Goal: Task Accomplishment & Management: Complete application form

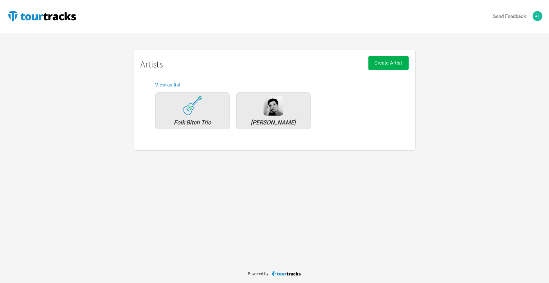
click at [258, 121] on div "[PERSON_NAME]" at bounding box center [273, 123] width 67 height 6
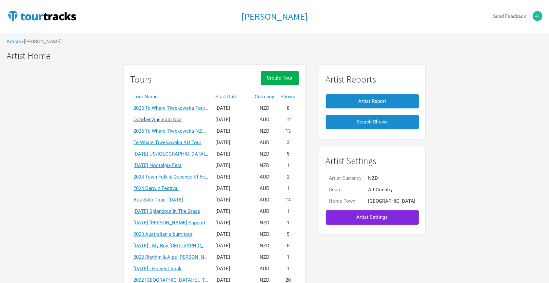
click at [182, 119] on link "October Aus solo tour" at bounding box center [158, 120] width 49 height 6
click at [482, 57] on h1 "Artist Home" at bounding box center [278, 56] width 543 height 10
click at [469, 87] on div "Tours Create Tour Tour Name Start Date Currency Shows 2025 [GEOGRAPHIC_DATA] [G…" at bounding box center [274, 193] width 549 height 264
click at [189, 108] on link "2025 Te Whare Tiwekaweka Tour - [GEOGRAPHIC_DATA]/[GEOGRAPHIC_DATA]" at bounding box center [220, 108] width 172 height 6
click at [285, 78] on span "Create Tour" at bounding box center [280, 78] width 26 height 6
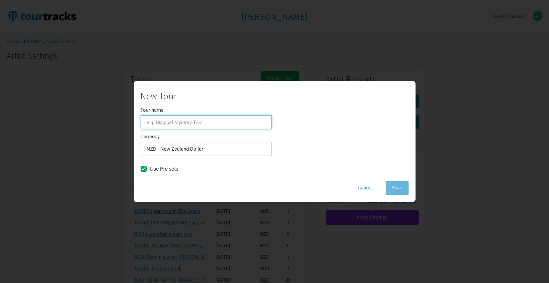
click at [171, 124] on input "Tour name" at bounding box center [206, 122] width 131 height 14
click at [160, 124] on input "2026 [GEOGRAPHIC_DATA]/Euro Tour" at bounding box center [206, 122] width 131 height 14
type input "[DATE] UK/Euro Tour"
click at [399, 186] on span "Save" at bounding box center [397, 188] width 10 height 6
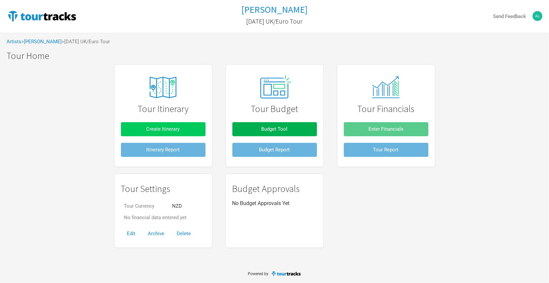
click at [176, 131] on span "Create Itinerary" at bounding box center [163, 129] width 33 height 6
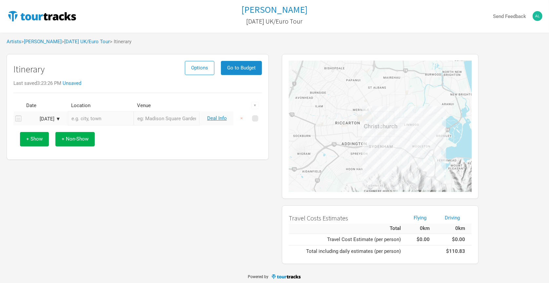
click at [45, 119] on div "[DATE] ▼" at bounding box center [43, 119] width 36 height 5
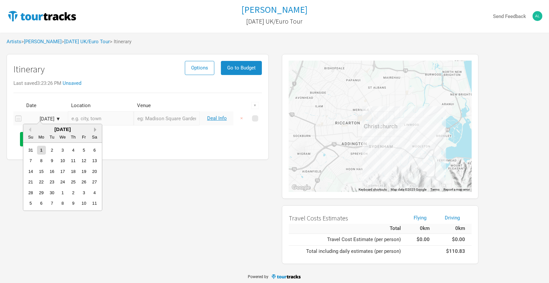
click at [94, 130] on button "Next Month" at bounding box center [96, 130] width 5 height 5
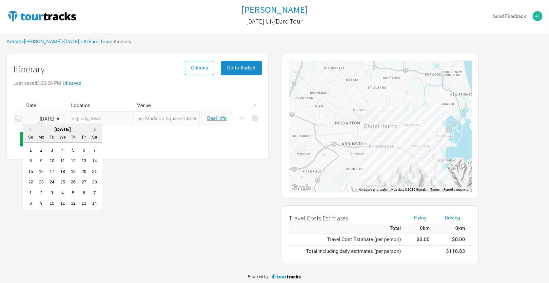
click at [94, 130] on button "Next Month" at bounding box center [96, 130] width 5 height 5
click at [64, 160] on div "8" at bounding box center [62, 160] width 9 height 9
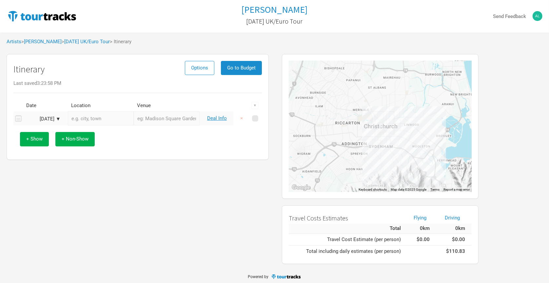
click at [130, 119] on input "text" at bounding box center [101, 119] width 66 height 14
click at [161, 120] on input "text" at bounding box center [167, 119] width 66 height 14
click at [64, 141] on span "+ Non-Show" at bounding box center [75, 139] width 27 height 6
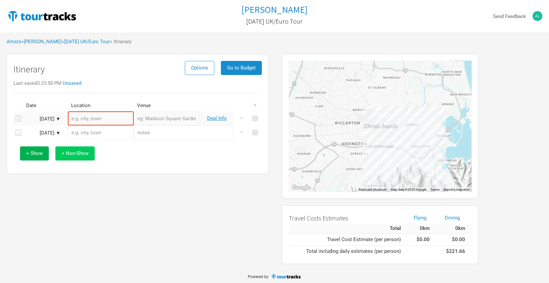
click at [69, 151] on span "+ Non-Show" at bounding box center [75, 154] width 27 height 6
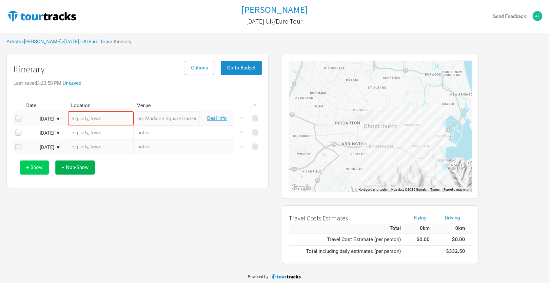
click at [34, 172] on button "+ Show" at bounding box center [34, 168] width 29 height 14
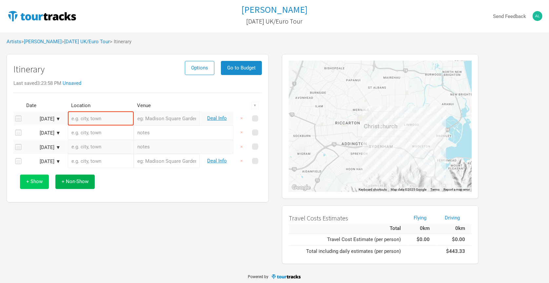
click at [38, 182] on span "+ Show" at bounding box center [34, 182] width 16 height 6
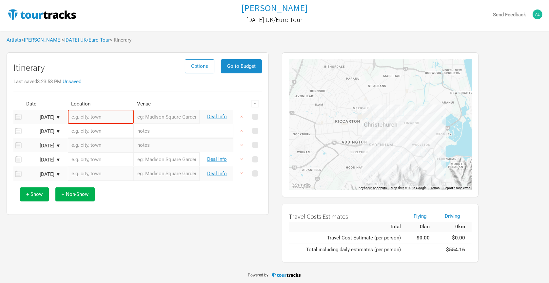
scroll to position [1, 0]
click at [67, 196] on span "+ Non-Show" at bounding box center [75, 195] width 27 height 6
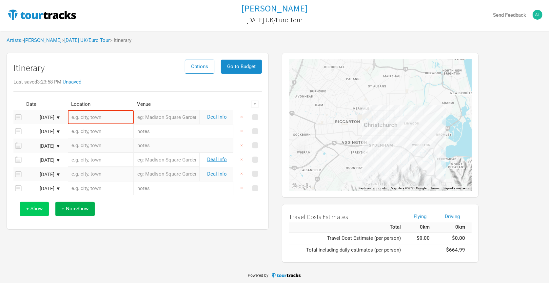
click at [36, 210] on span "+ Show" at bounding box center [34, 209] width 16 height 6
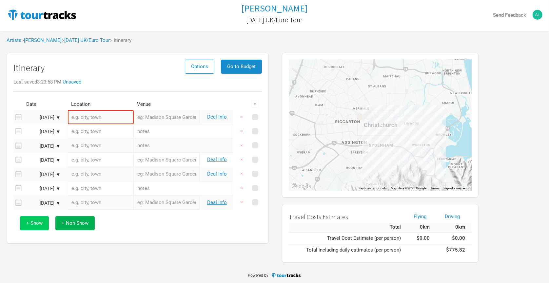
click at [38, 223] on span "+ Show" at bounding box center [34, 223] width 16 height 6
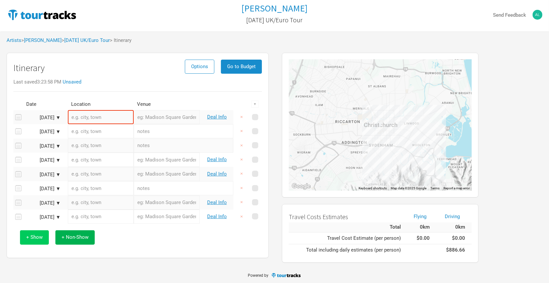
click at [38, 237] on span "+ Show" at bounding box center [34, 238] width 16 height 6
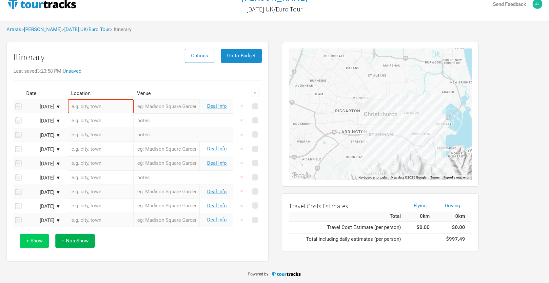
scroll to position [12, 0]
click at [66, 245] on button "+ Non-Show" at bounding box center [74, 242] width 39 height 14
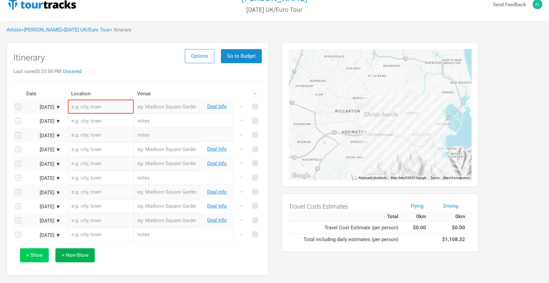
click at [41, 256] on span "+ Show" at bounding box center [34, 256] width 16 height 6
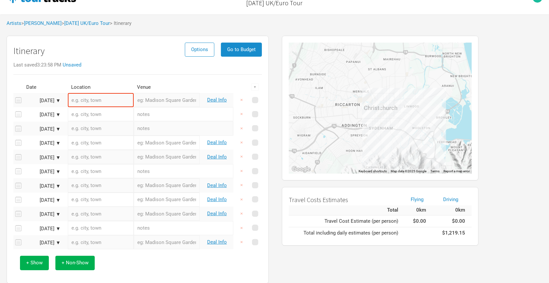
scroll to position [21, 0]
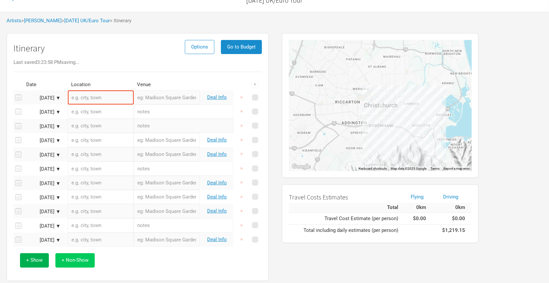
click at [69, 259] on span "+ Non-Show" at bounding box center [75, 261] width 27 height 6
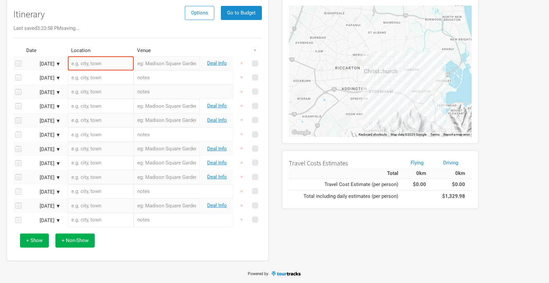
scroll to position [55, 0]
click at [34, 244] on button "+ Show" at bounding box center [34, 241] width 29 height 14
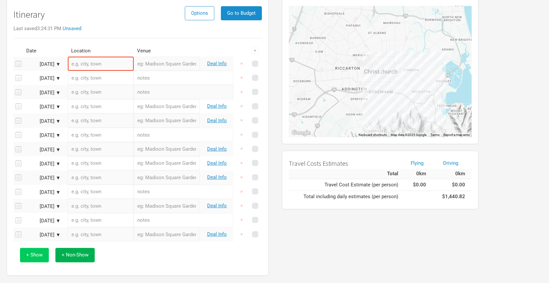
click at [34, 257] on span "+ Show" at bounding box center [34, 255] width 16 height 6
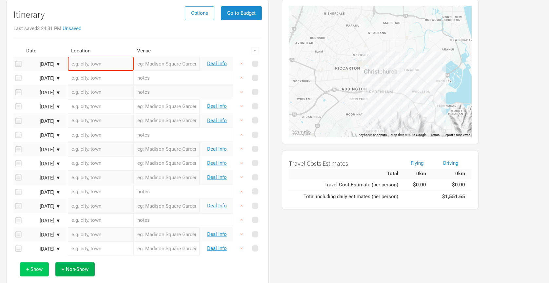
click at [35, 270] on span "+ Show" at bounding box center [34, 270] width 16 height 6
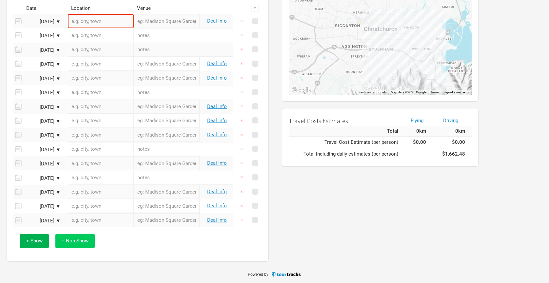
click at [66, 243] on span "+ Non-Show" at bounding box center [75, 241] width 27 height 6
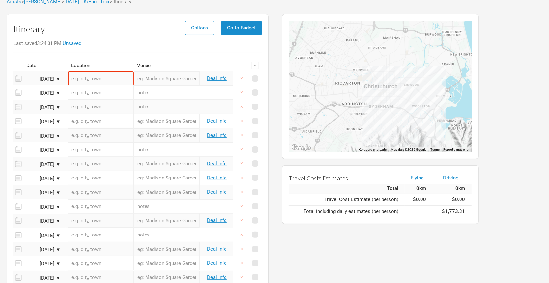
scroll to position [18, 0]
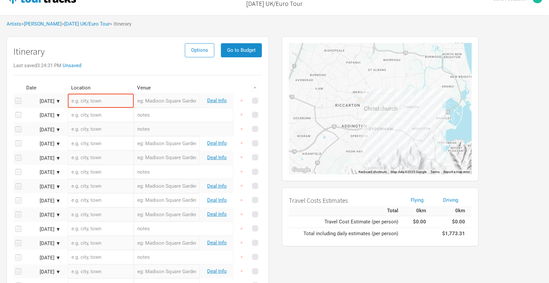
click at [145, 66] on div "Last saved 3:24:31 PM Unsaved" at bounding box center [137, 65] width 249 height 5
click at [88, 100] on input "text" at bounding box center [101, 101] width 66 height 14
click at [145, 101] on input "text" at bounding box center [167, 101] width 66 height 14
type input "Travel to [GEOGRAPHIC_DATA]"
click at [144, 114] on input "text" at bounding box center [184, 115] width 100 height 14
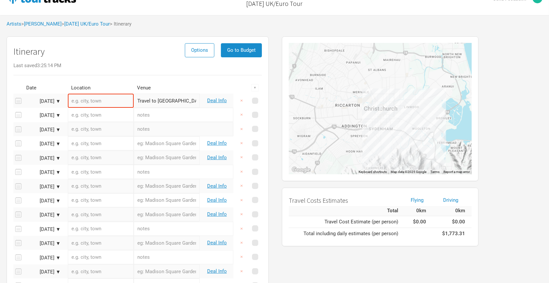
type input "T"
type input "D"
type input "Rest"
click at [161, 130] on input "text" at bounding box center [184, 129] width 100 height 14
type input "Drive to [GEOGRAPHIC_DATA]"
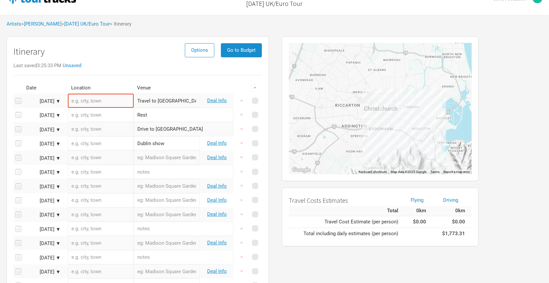
type input "Dublin show"
type input "Glasgow show"
click at [156, 172] on input "text" at bounding box center [184, 172] width 100 height 14
type input "Travel day"
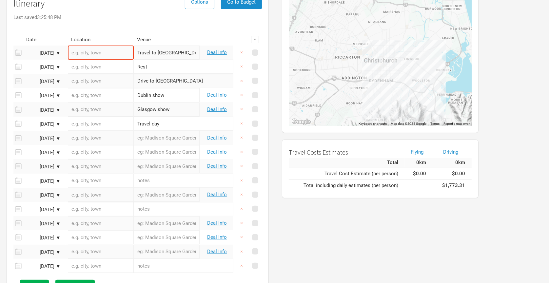
scroll to position [67, 0]
click at [337, 231] on div "← Move left → Move right ↑ Move up ↓ Move down + Zoom in - Zoom out Home Jump l…" at bounding box center [406, 147] width 261 height 326
click at [281, 112] on div "← Move left → Move right ↑ Move up ↓ Move down + Zoom in - Zoom out Home Jump l…" at bounding box center [406, 147] width 261 height 326
